Goal: Navigation & Orientation: Find specific page/section

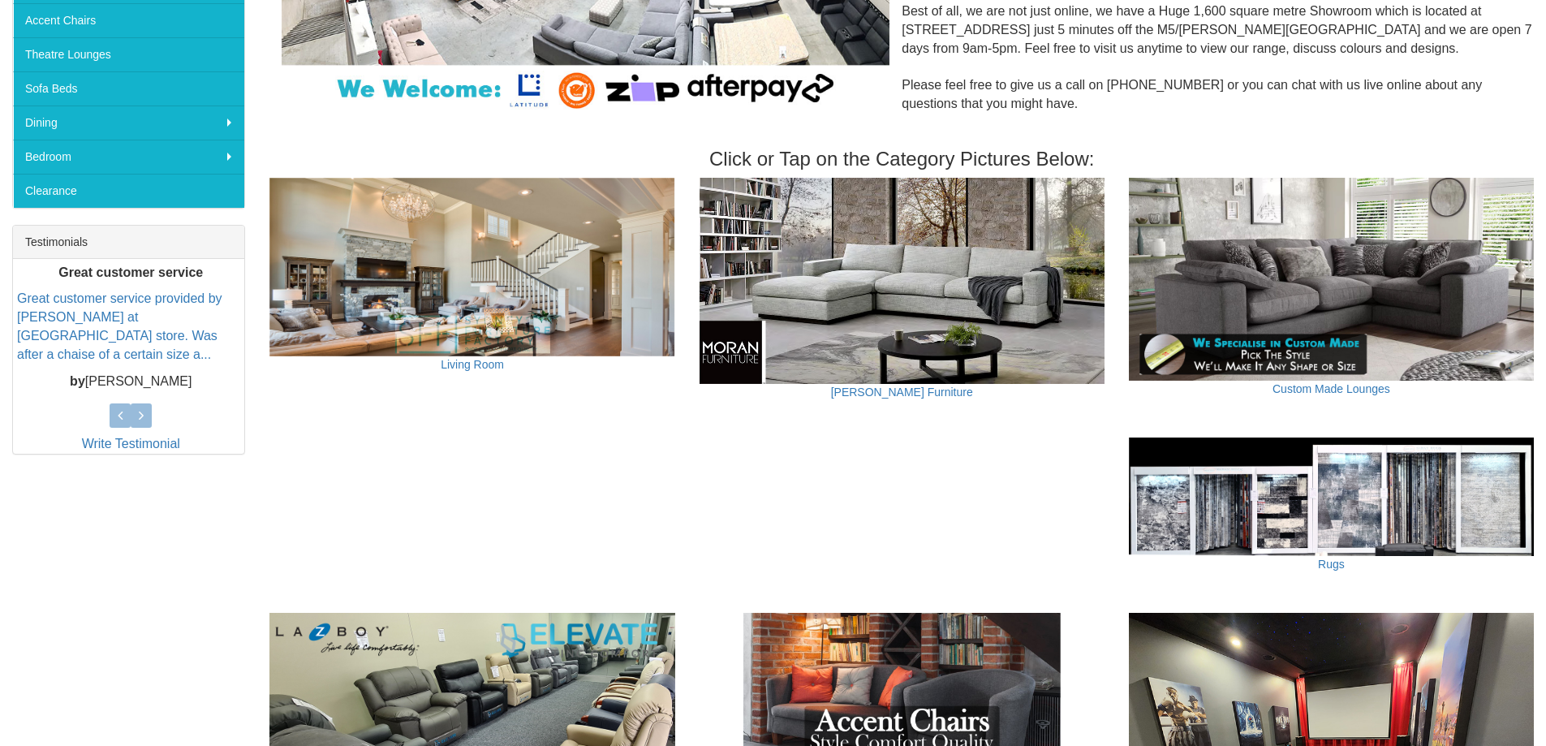
scroll to position [487, 0]
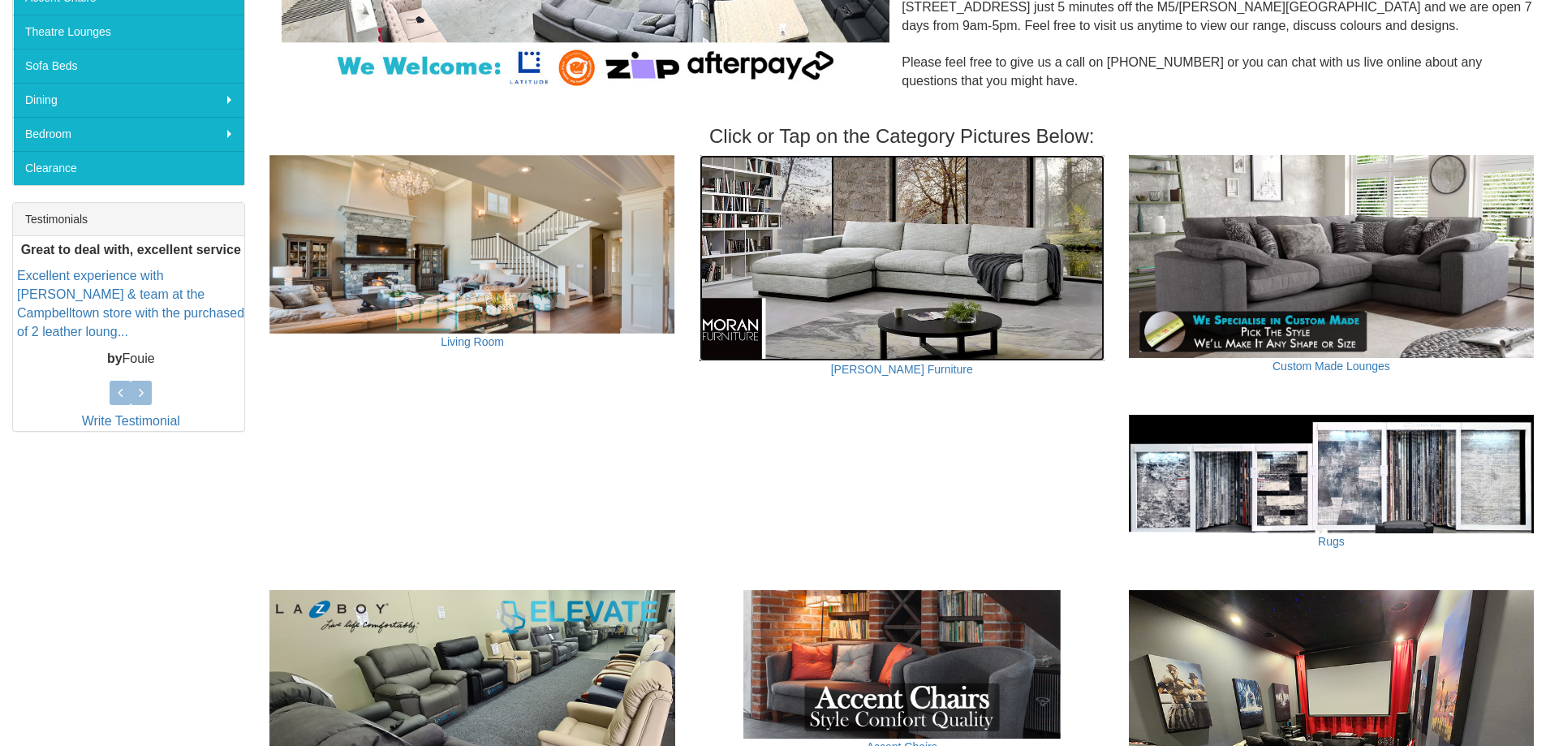
click at [1019, 283] on img at bounding box center [902, 257] width 405 height 205
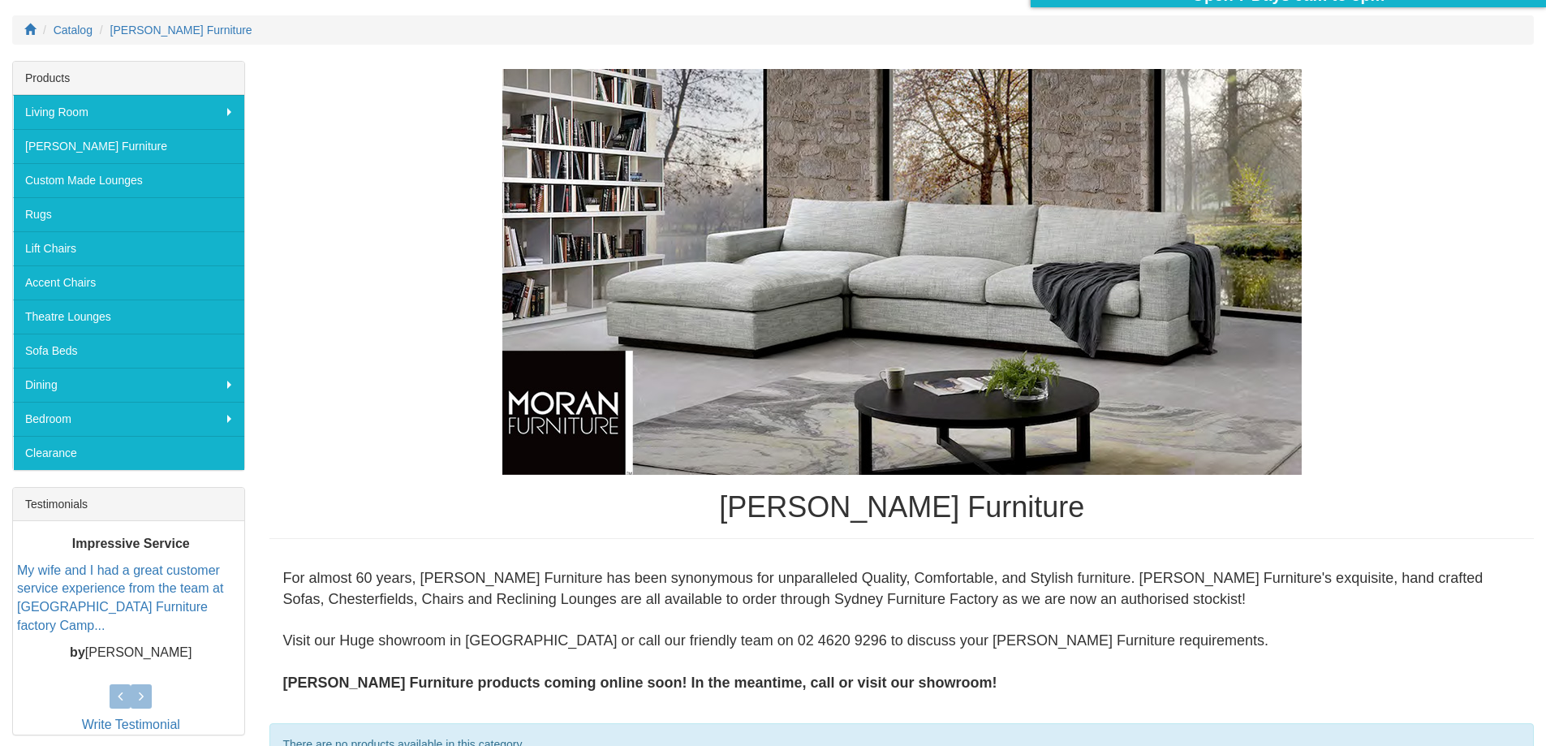
scroll to position [156, 0]
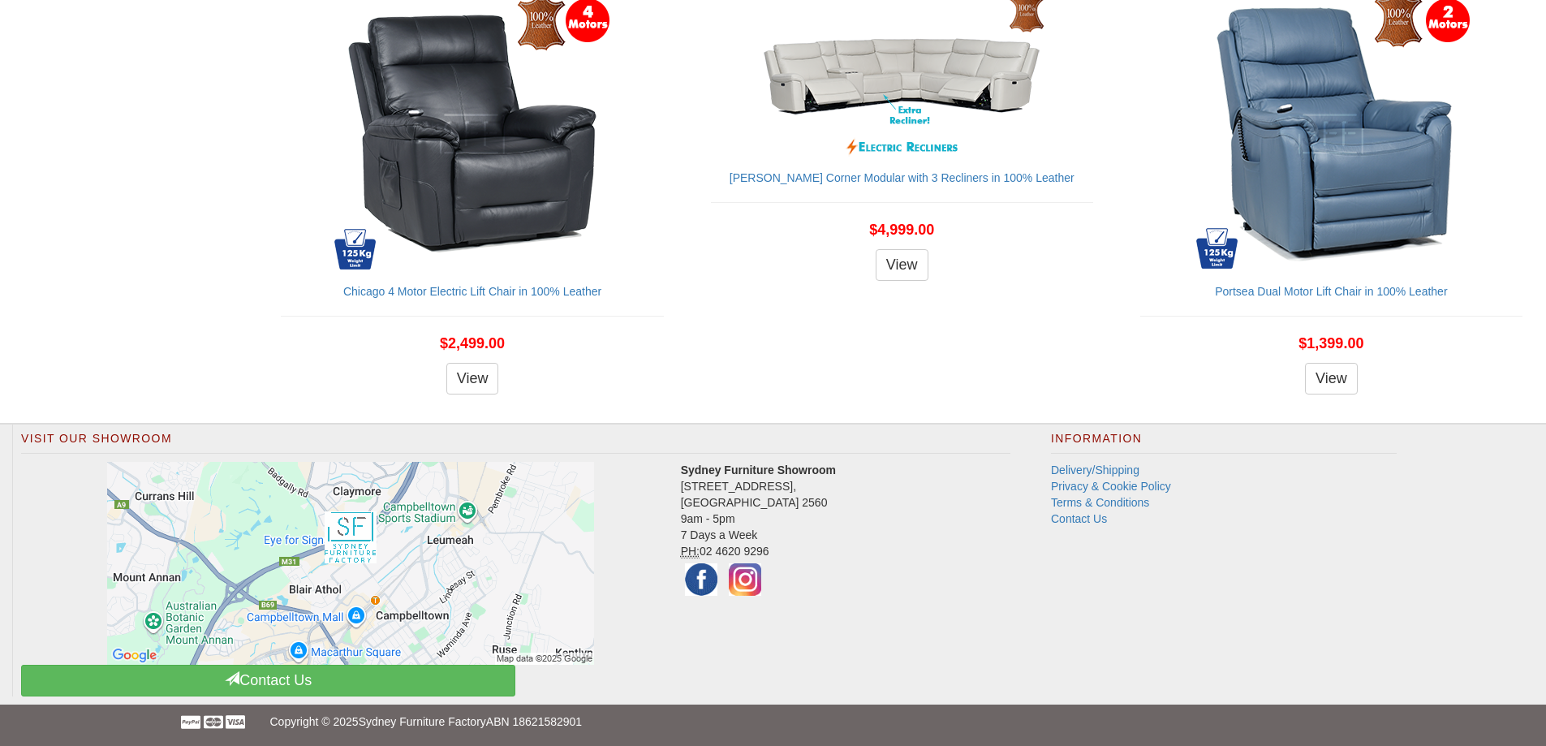
scroll to position [1927, 0]
